Goal: Task Accomplishment & Management: Manage account settings

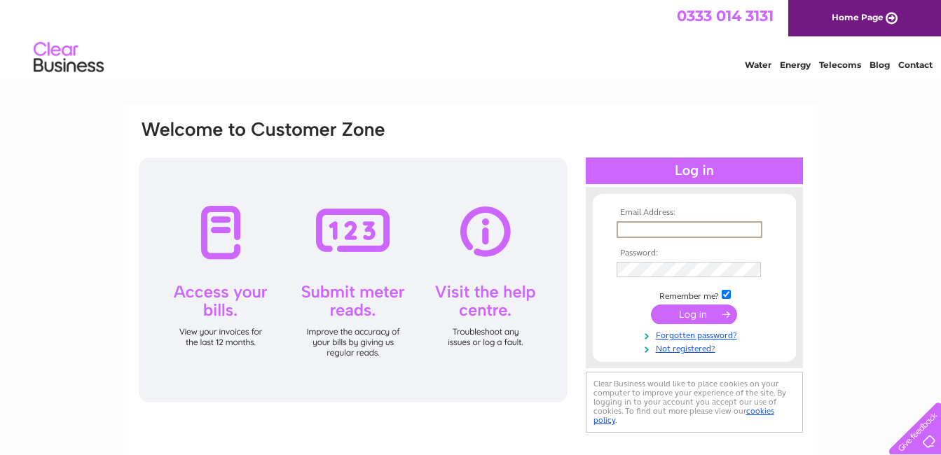
type input "castlefarm123@outlook.com"
click at [691, 334] on link "Forgotten password?" at bounding box center [695, 332] width 159 height 13
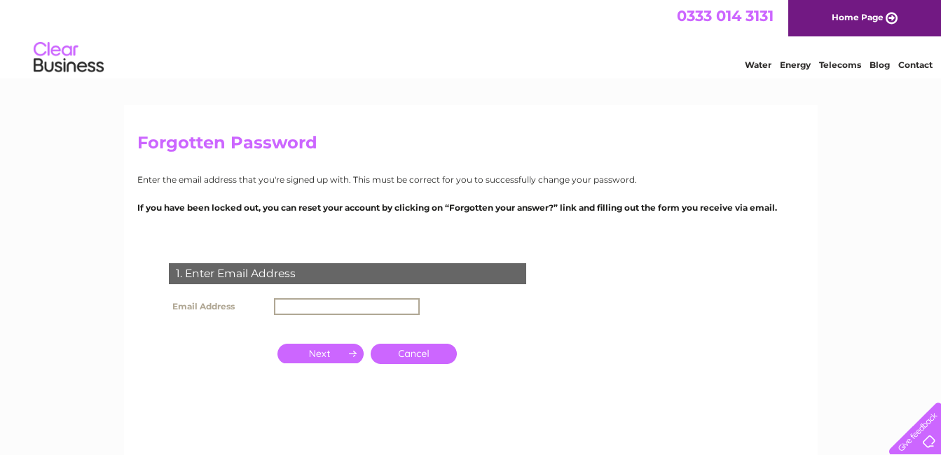
click at [313, 311] on input "text" at bounding box center [347, 306] width 146 height 17
type input "castlefarm123@outlook.com"
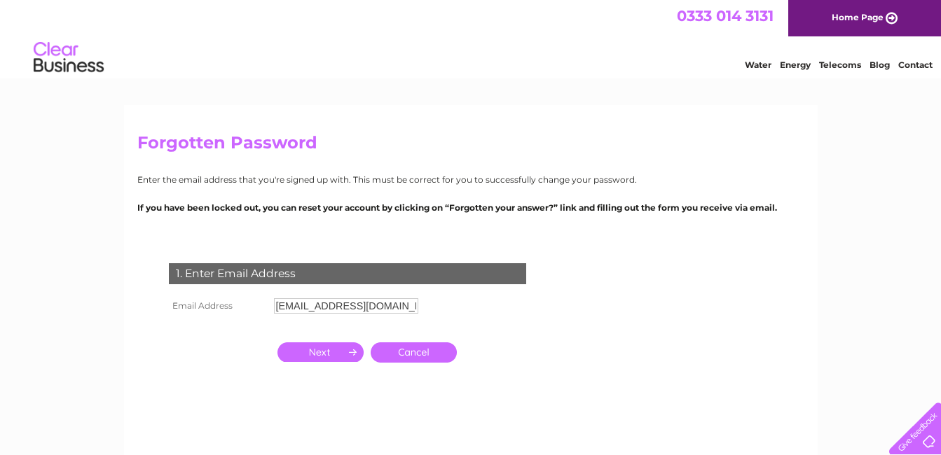
click at [327, 349] on input "button" at bounding box center [320, 352] width 86 height 20
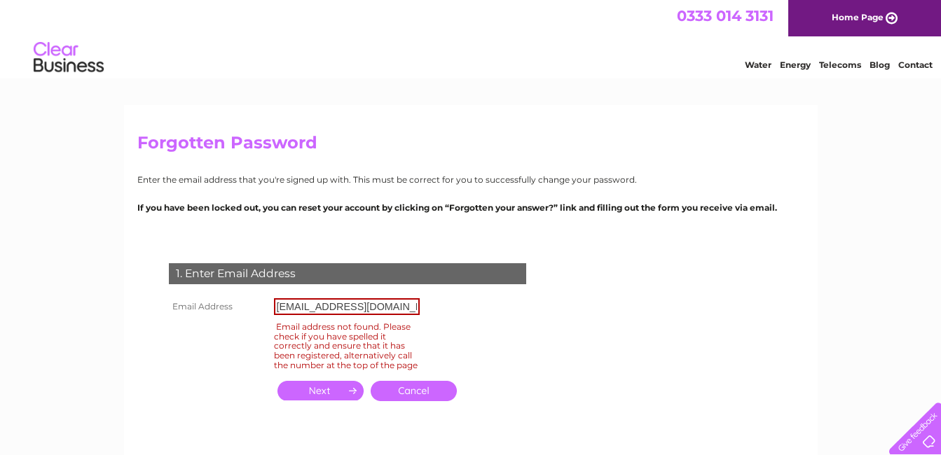
click at [414, 401] on link "Cancel" at bounding box center [413, 391] width 86 height 20
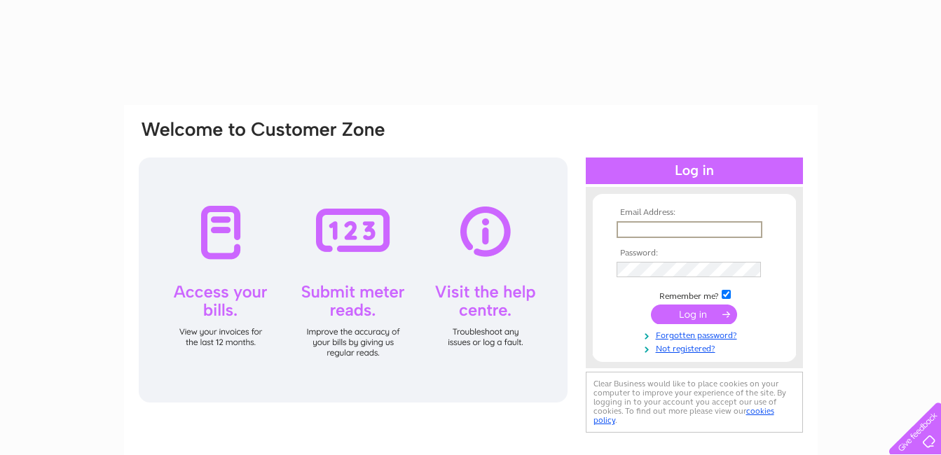
click at [646, 231] on input "text" at bounding box center [689, 229] width 146 height 17
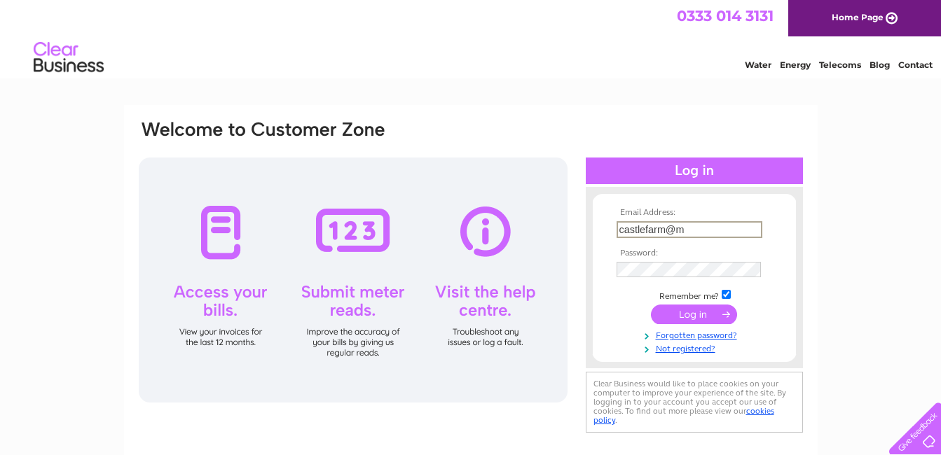
type input "[EMAIL_ADDRESS][DOMAIN_NAME]"
click at [737, 221] on input "[EMAIL_ADDRESS][DOMAIN_NAME]" at bounding box center [689, 229] width 146 height 17
click at [688, 336] on link "Forgotten password?" at bounding box center [695, 334] width 159 height 13
type input "[EMAIL_ADDRESS][DOMAIN_NAME]"
click at [688, 309] on input "submit" at bounding box center [694, 315] width 86 height 20
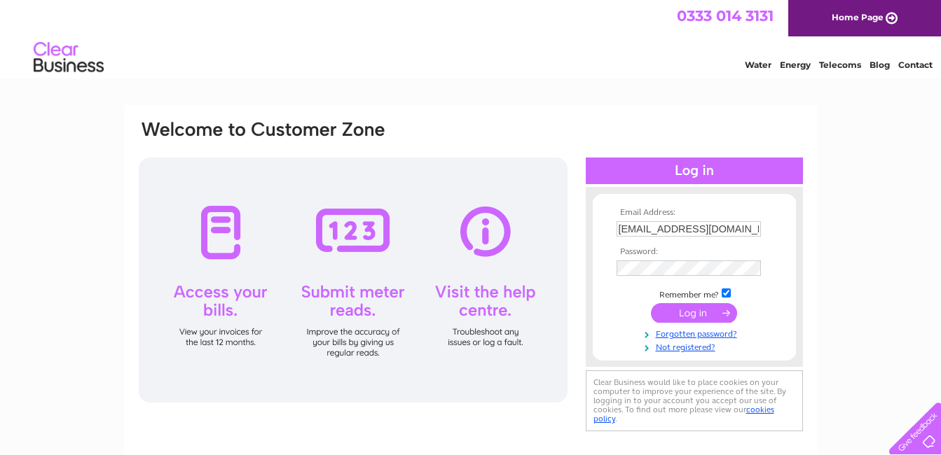
click at [688, 309] on input "submit" at bounding box center [694, 313] width 86 height 20
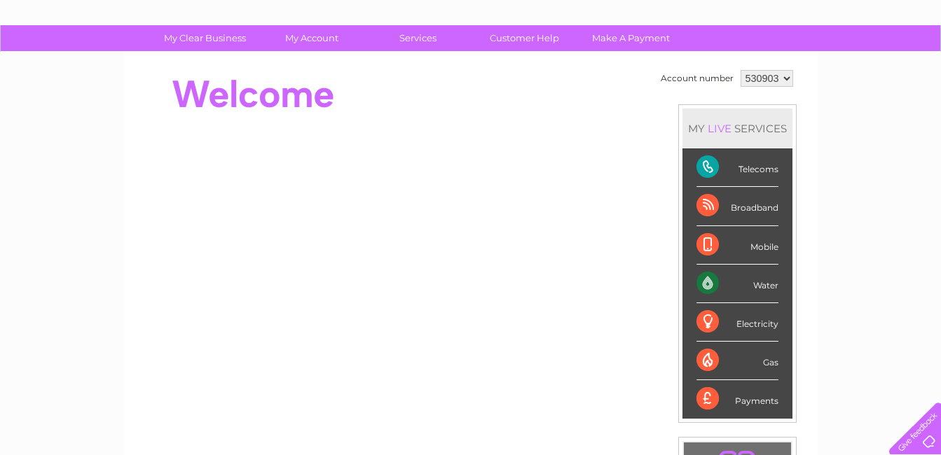
scroll to position [84, 0]
